Goal: Task Accomplishment & Management: Use online tool/utility

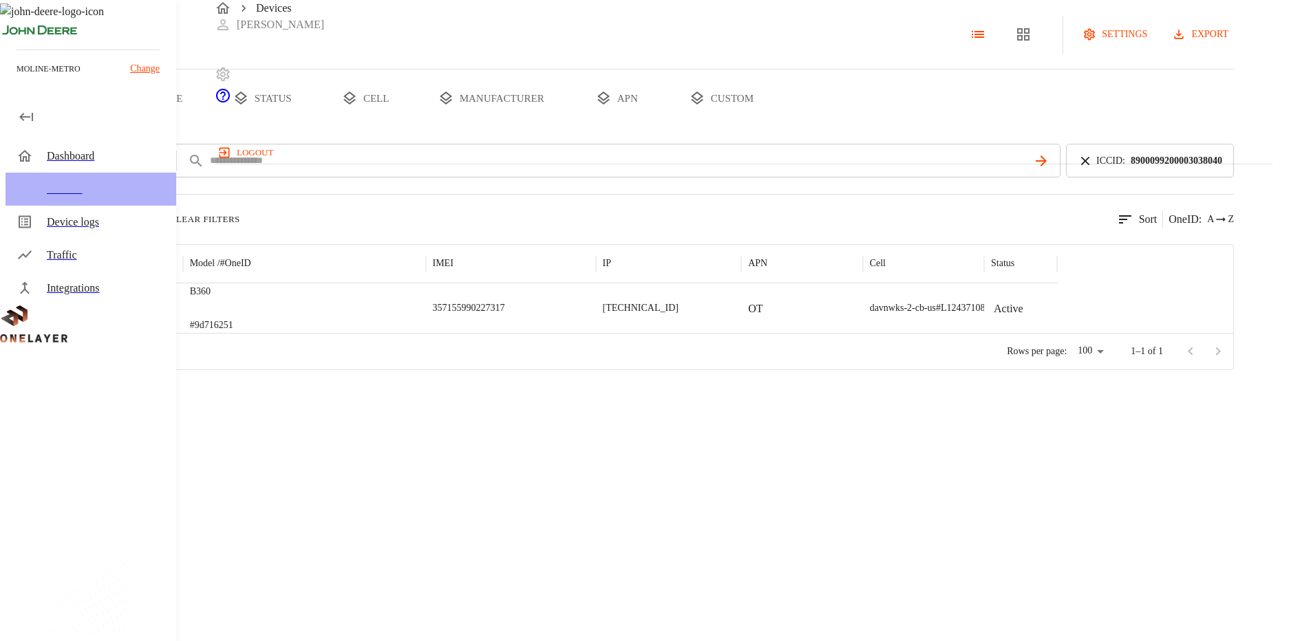
click at [53, 189] on div "Devices" at bounding box center [106, 189] width 118 height 17
click at [55, 188] on div "Devices" at bounding box center [106, 189] width 118 height 17
click at [229, 17] on icon "breadcrumb" at bounding box center [223, 8] width 17 height 17
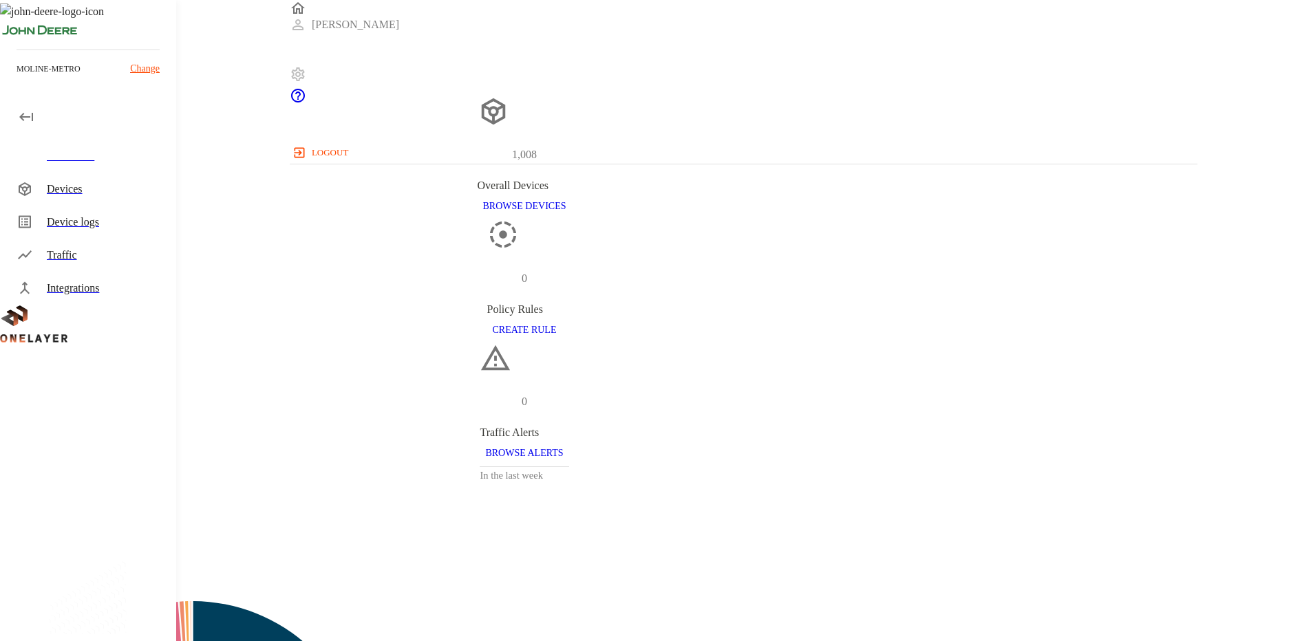
click at [66, 188] on div "Devices" at bounding box center [106, 189] width 118 height 17
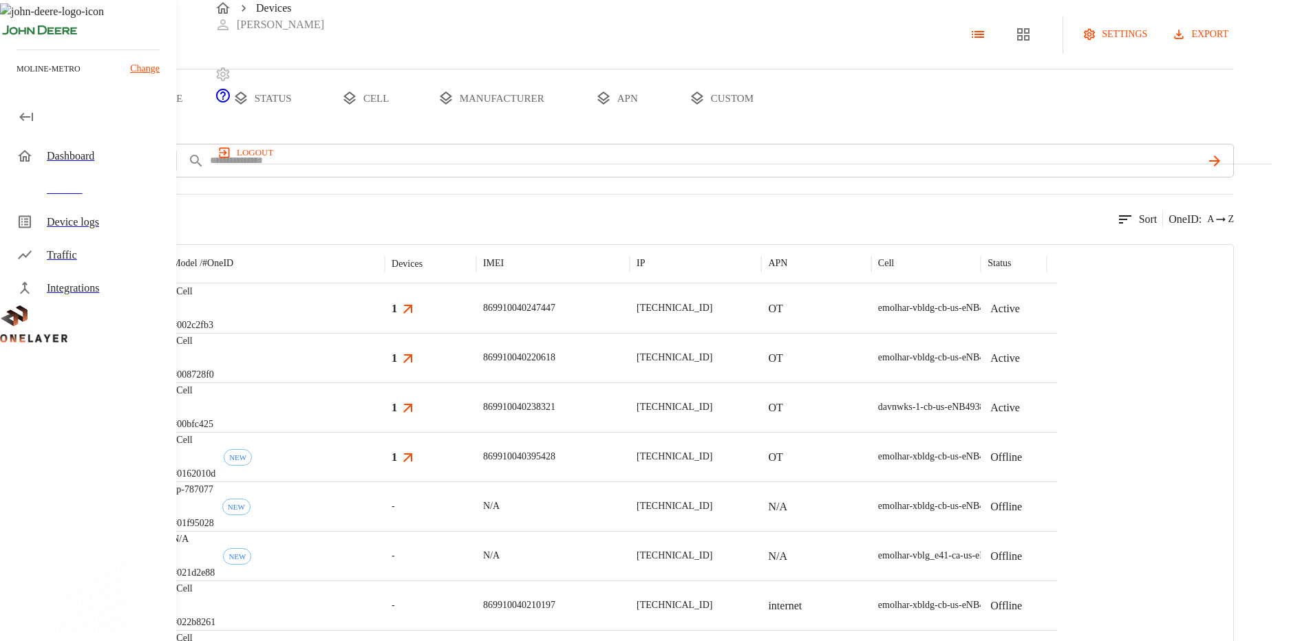
click at [774, 127] on button "custom" at bounding box center [721, 99] width 106 height 58
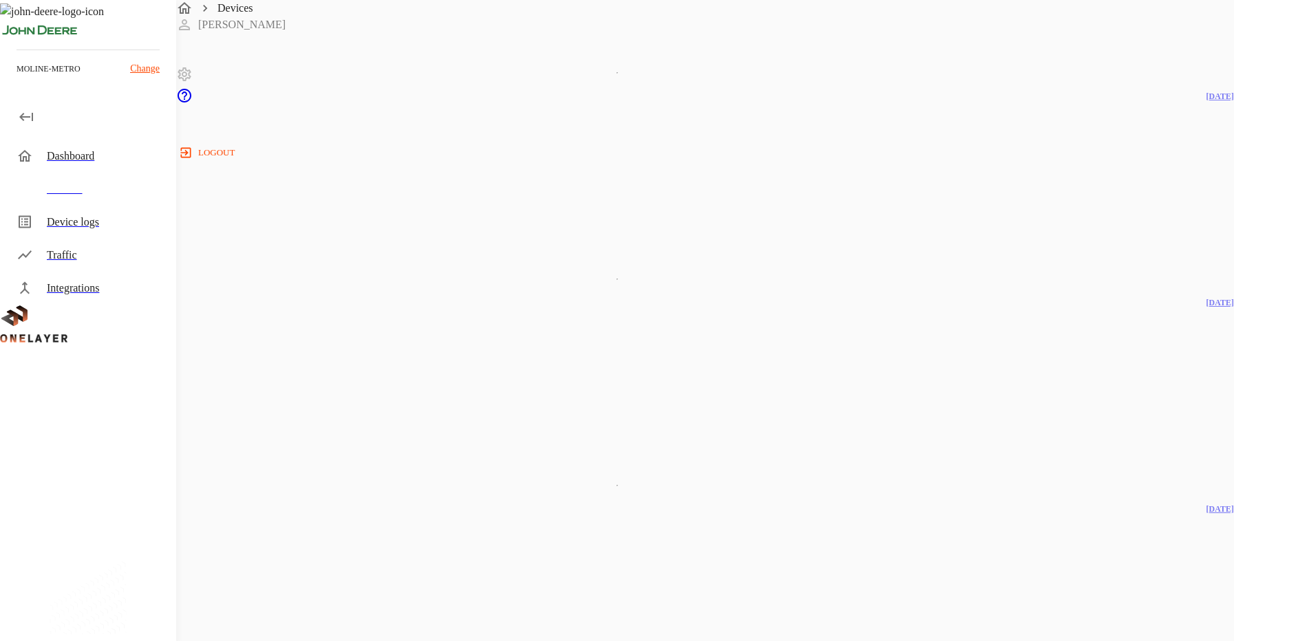
scroll to position [2704, 0]
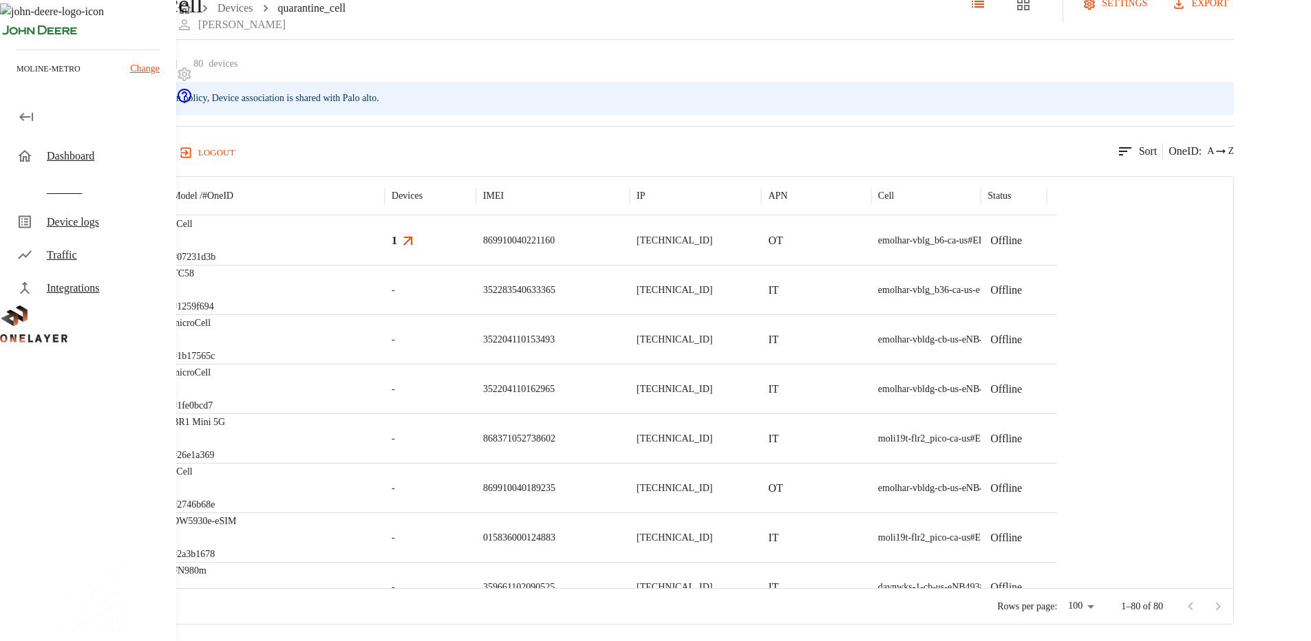
click at [53, 189] on div "Devices" at bounding box center [106, 189] width 118 height 17
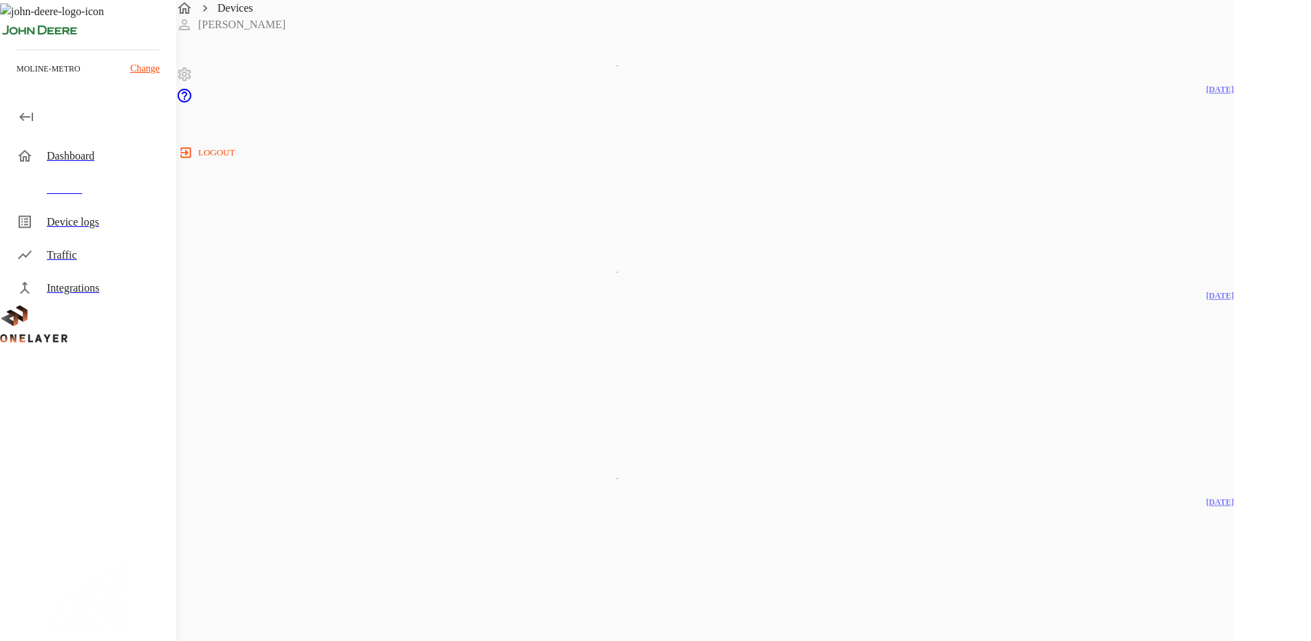
scroll to position [2704, 0]
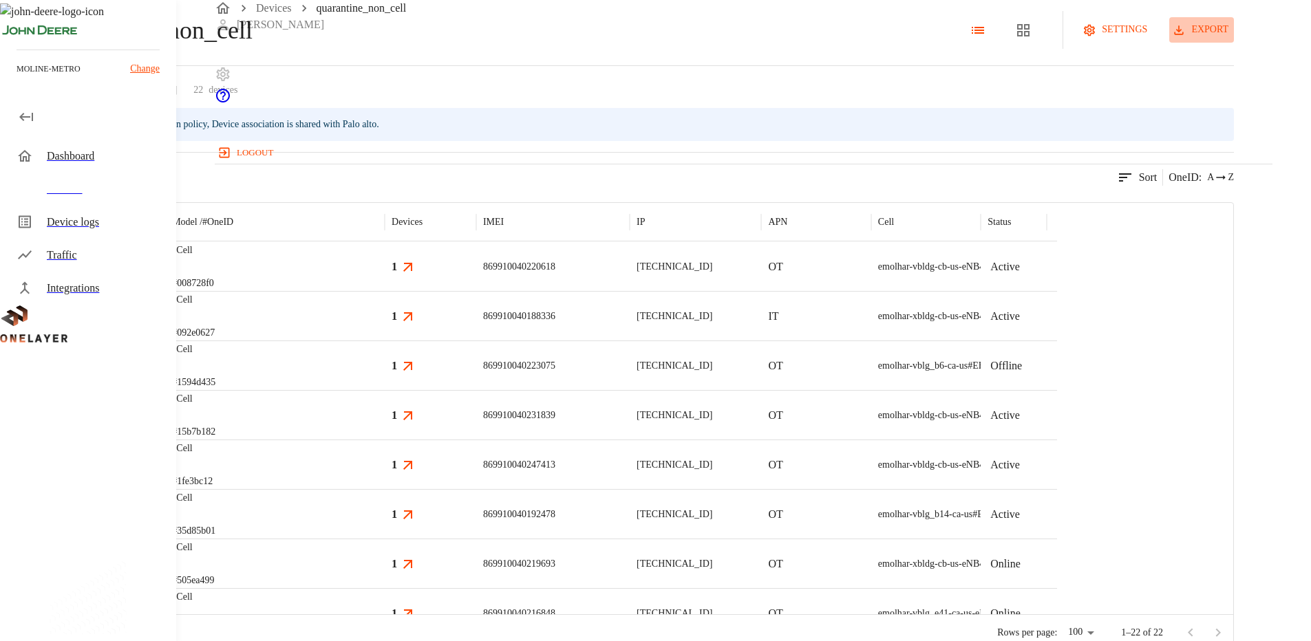
click at [1234, 43] on button "export" at bounding box center [1201, 29] width 65 height 25
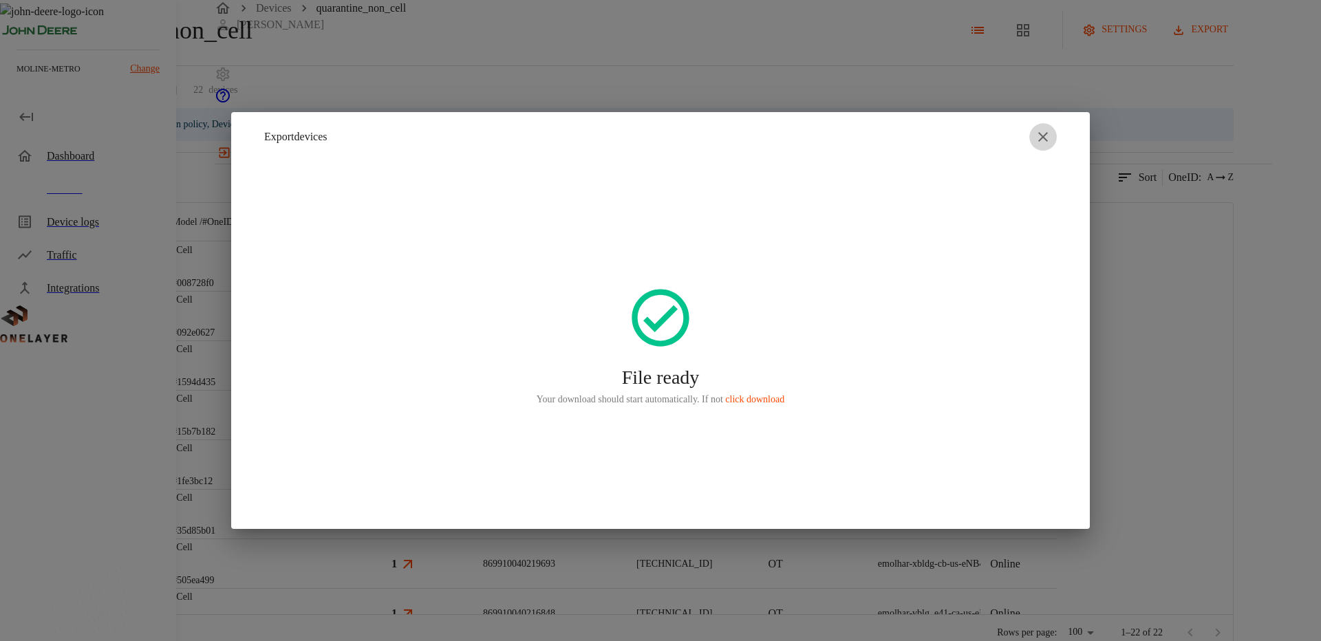
click at [1042, 147] on button "button" at bounding box center [1044, 137] width 28 height 28
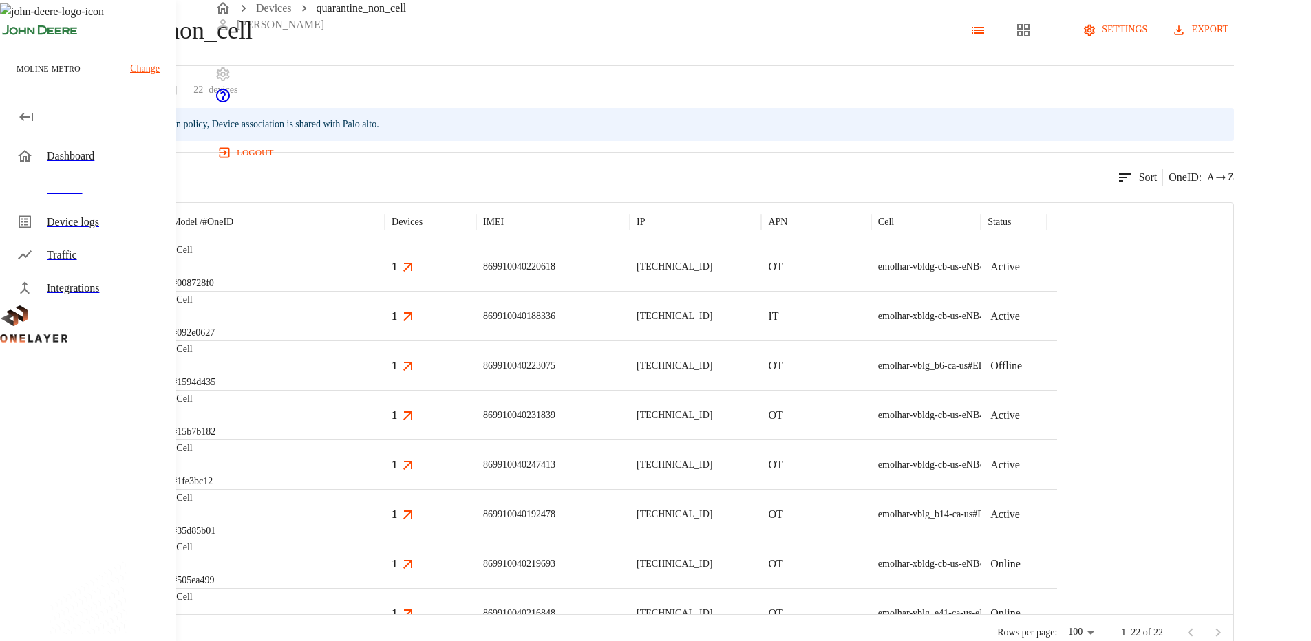
click at [17, 39] on icon at bounding box center [8, 30] width 17 height 17
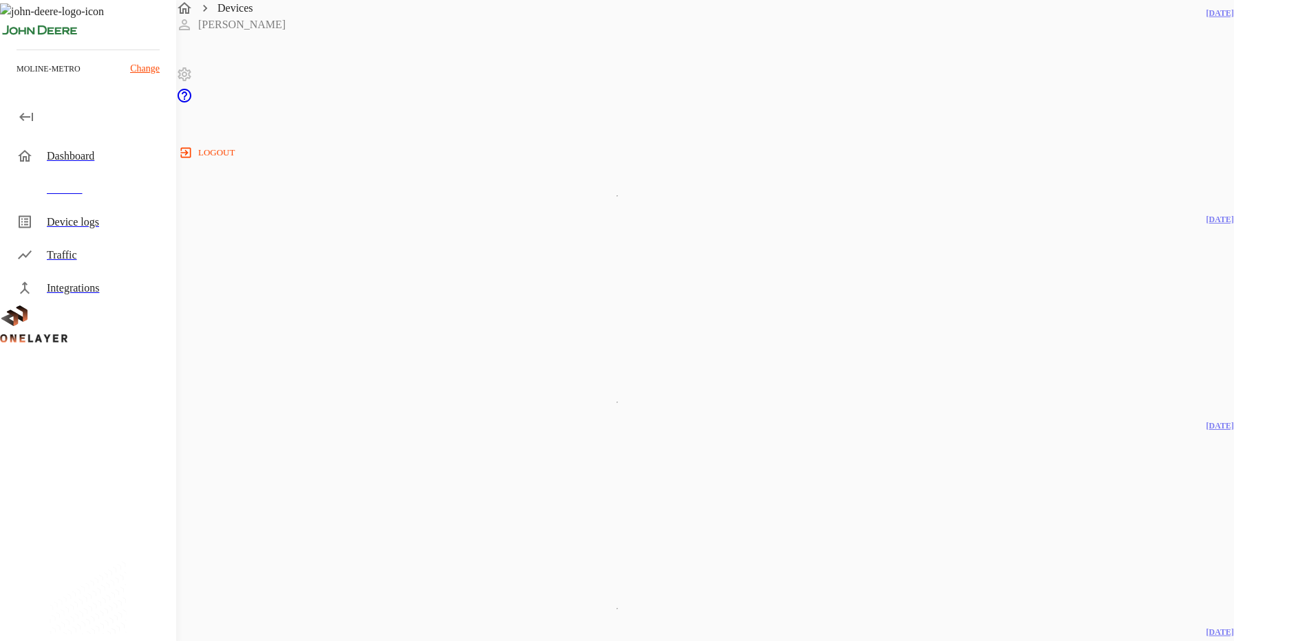
scroll to position [2704, 0]
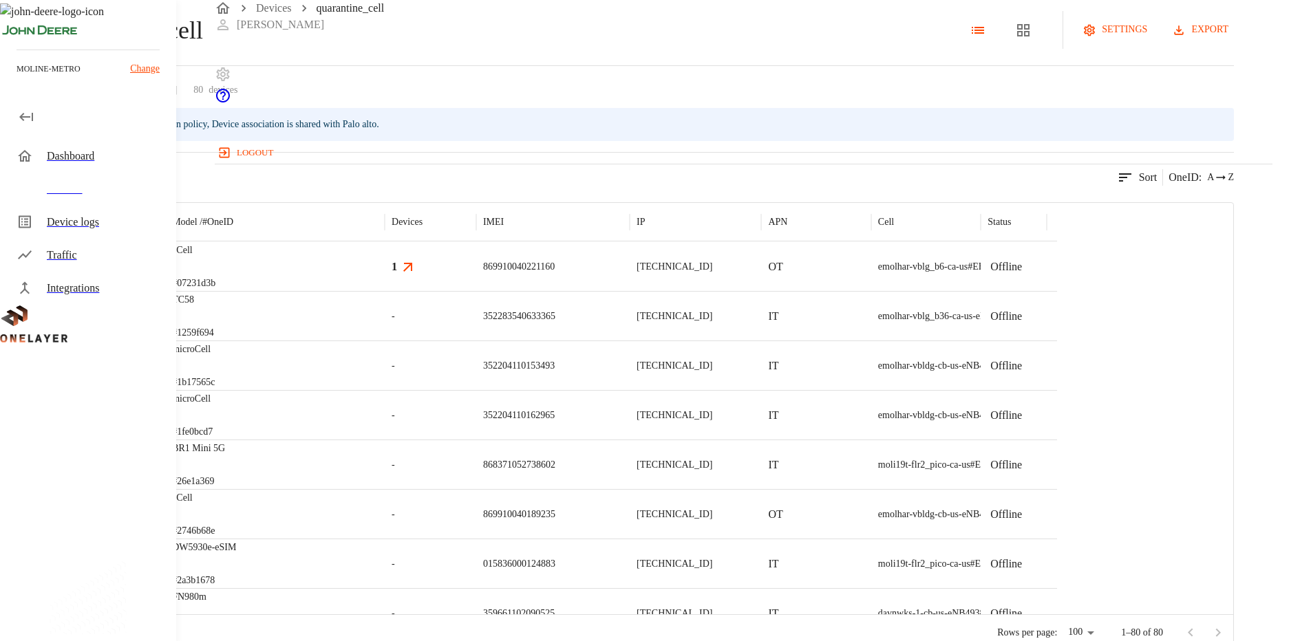
click at [1234, 43] on button "export" at bounding box center [1201, 29] width 65 height 25
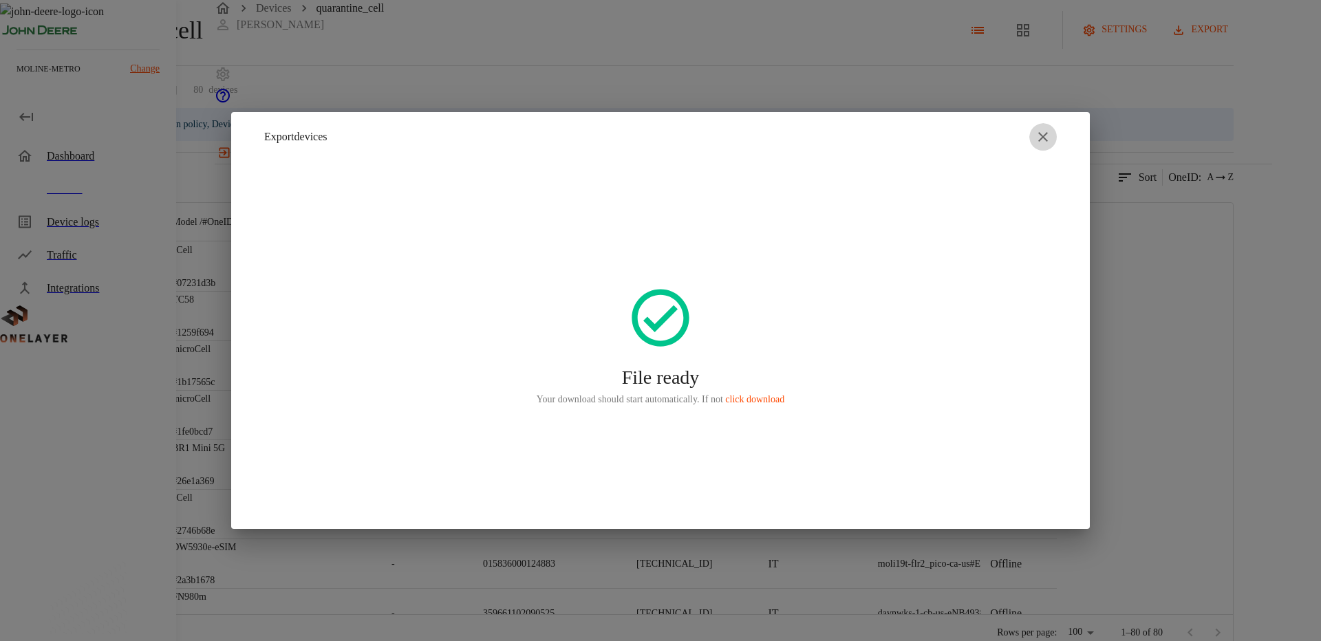
click at [1033, 138] on button "button" at bounding box center [1044, 137] width 28 height 28
